Goal: Information Seeking & Learning: Learn about a topic

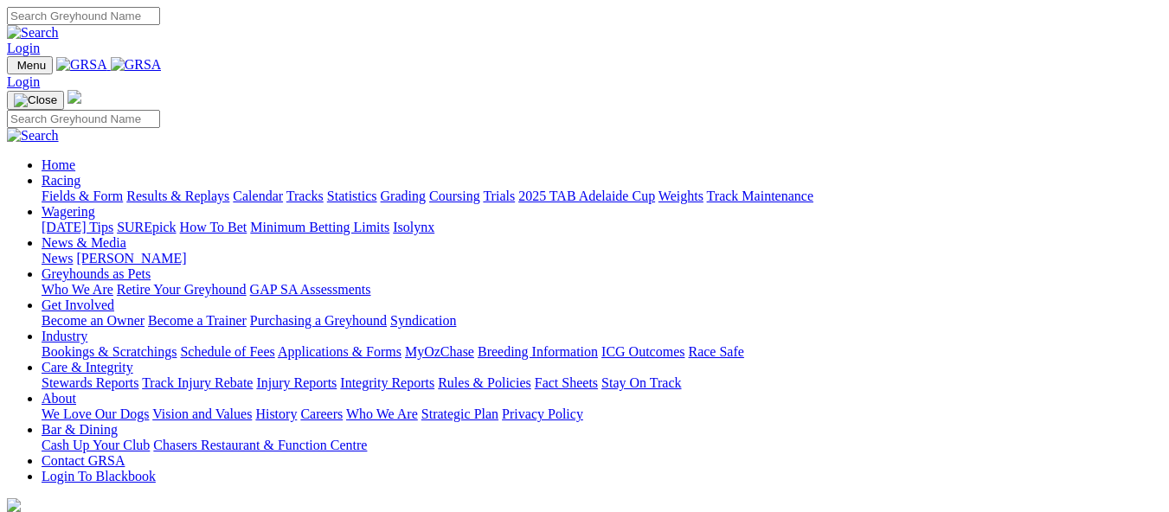
scroll to position [616, 0]
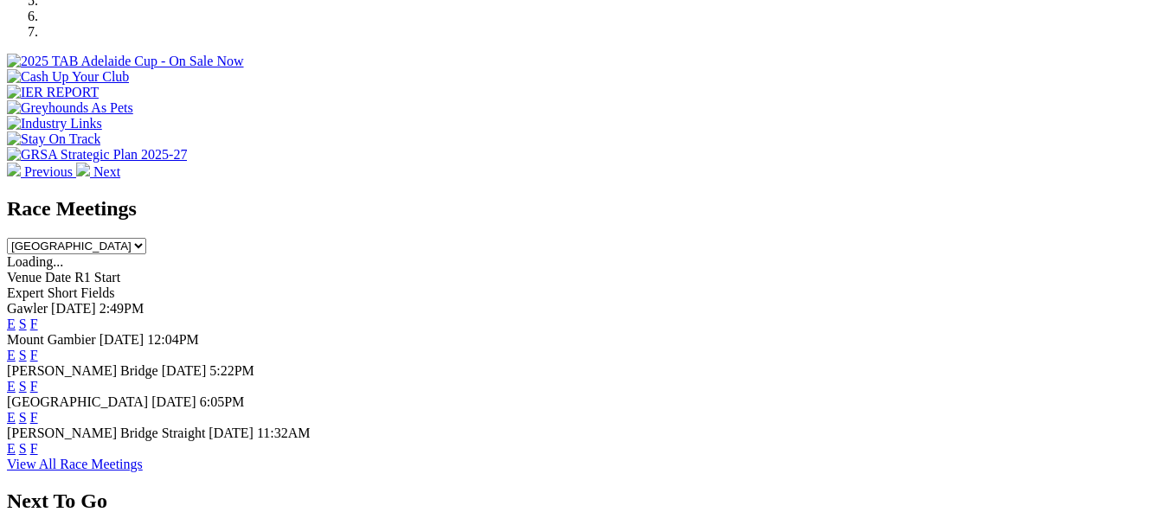
click at [38, 410] on link "F" at bounding box center [34, 417] width 8 height 15
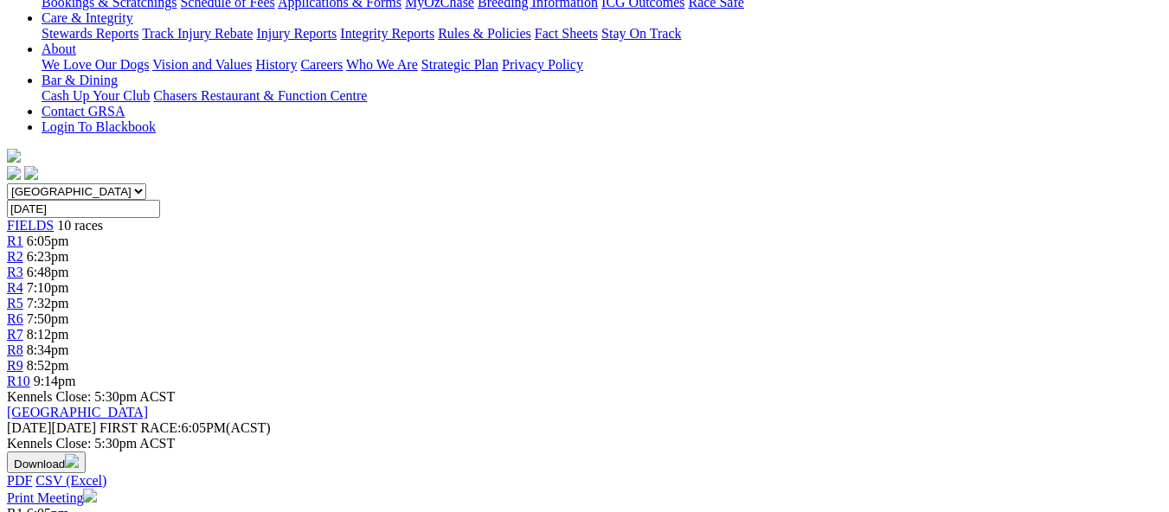
scroll to position [416, 0]
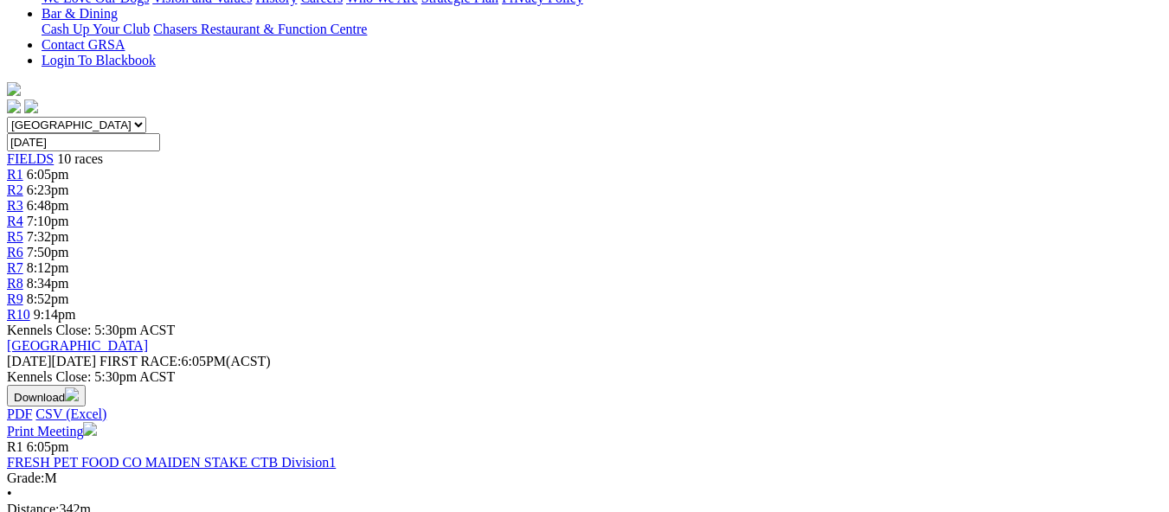
scroll to position [461, 0]
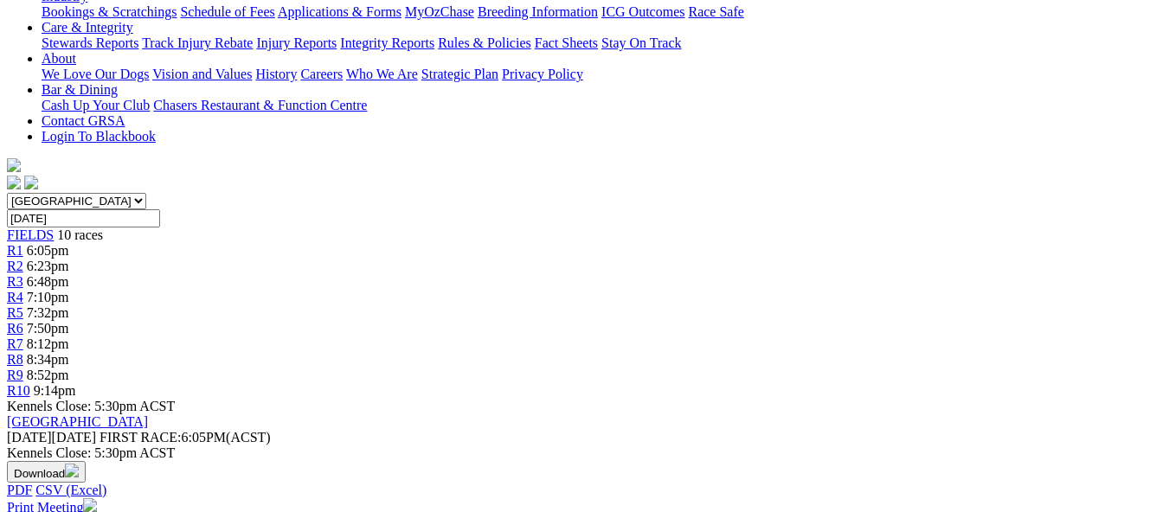
scroll to position [341, 0]
